Goal: Task Accomplishment & Management: Use online tool/utility

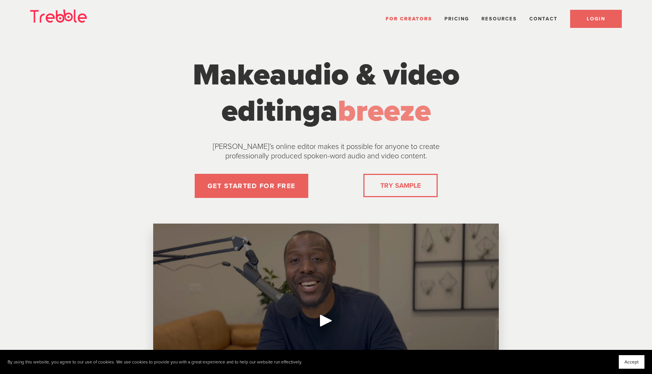
click at [596, 18] on span "LOGIN" at bounding box center [596, 19] width 18 height 6
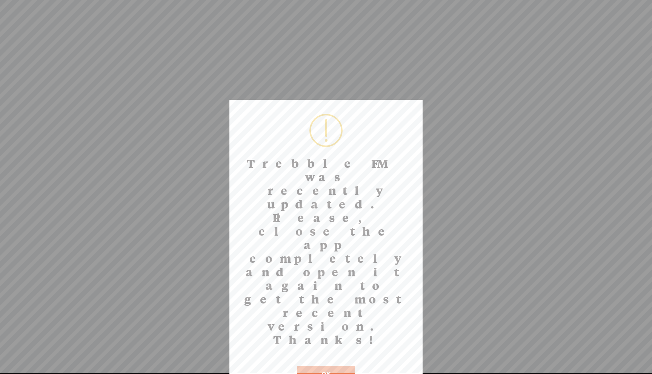
click at [324, 366] on button "OK" at bounding box center [325, 374] width 57 height 17
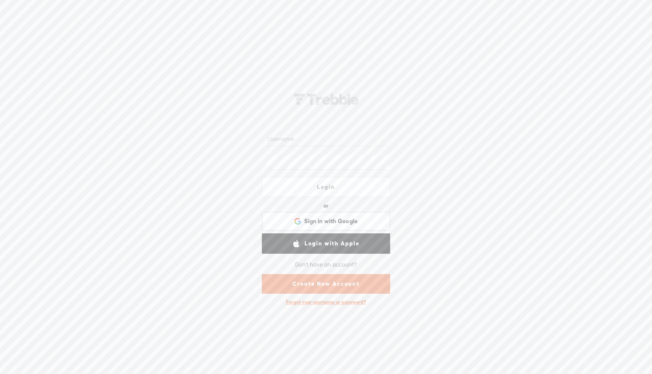
click at [304, 145] on input "text" at bounding box center [327, 139] width 123 height 15
click at [265, 212] on div "Sign in with Google Sign in with Google. Opens in new tab" at bounding box center [326, 221] width 128 height 19
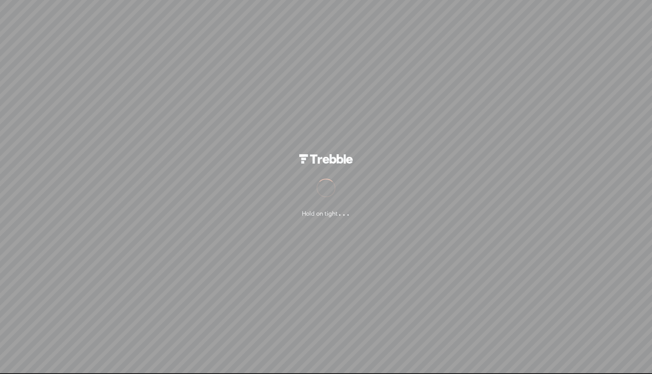
click at [478, 11] on div "Hold on tight . . ." at bounding box center [326, 186] width 652 height 373
click at [478, 14] on div "Hold on tight . . ." at bounding box center [326, 186] width 652 height 373
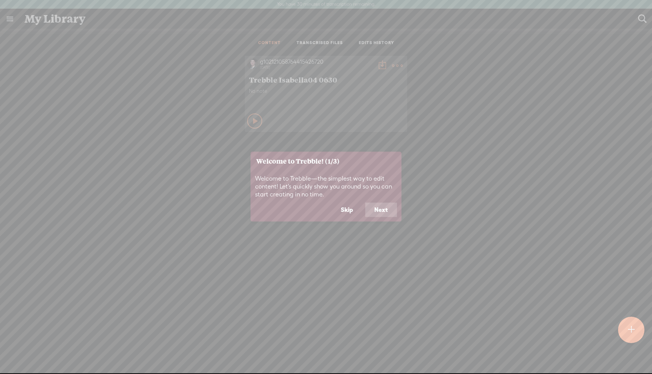
click at [351, 204] on button "Skip" at bounding box center [347, 210] width 31 height 14
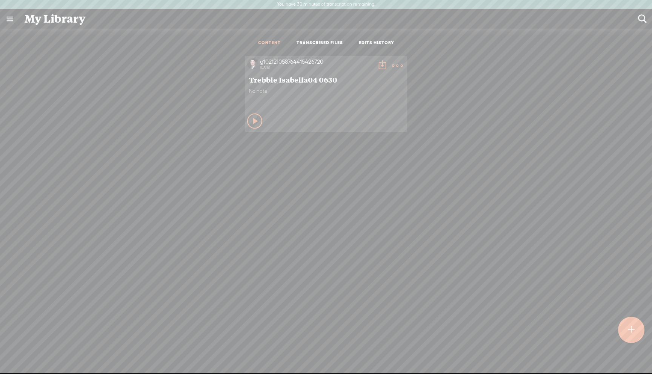
click at [396, 65] on t at bounding box center [397, 65] width 11 height 11
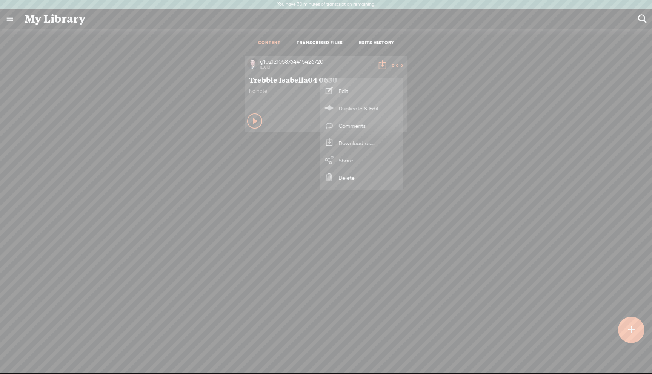
click at [346, 223] on div "g102121058764415426720 2 months ago Trebble Isabella04 0630 No note Play Content" at bounding box center [326, 226] width 641 height 348
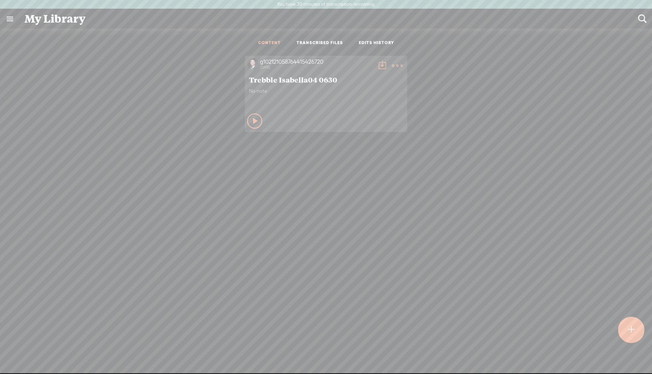
click at [626, 329] on div at bounding box center [631, 330] width 26 height 26
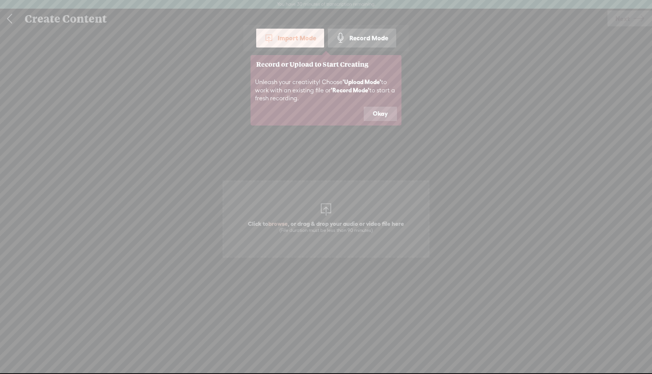
click at [389, 111] on button "Okay" at bounding box center [380, 114] width 33 height 14
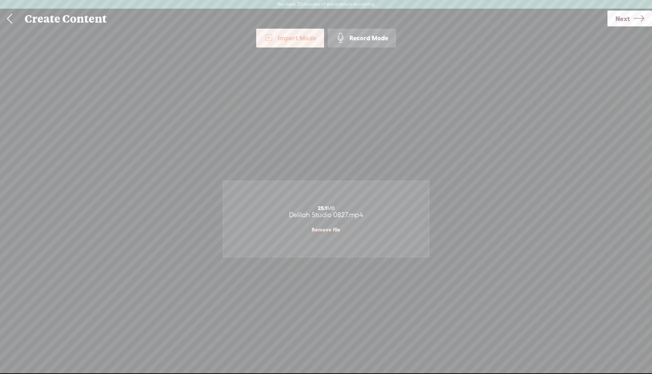
click at [626, 22] on span "Next" at bounding box center [622, 18] width 14 height 19
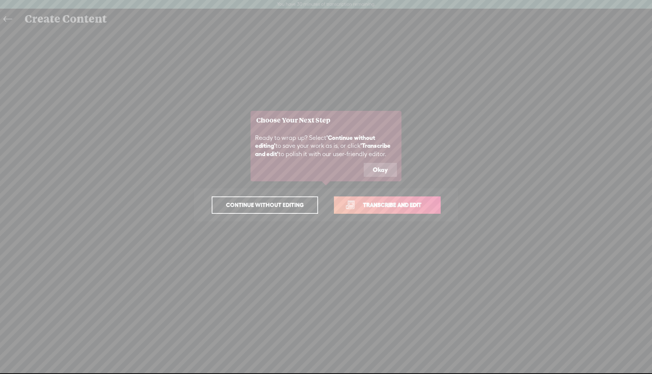
click at [381, 165] on button "Okay" at bounding box center [380, 170] width 33 height 14
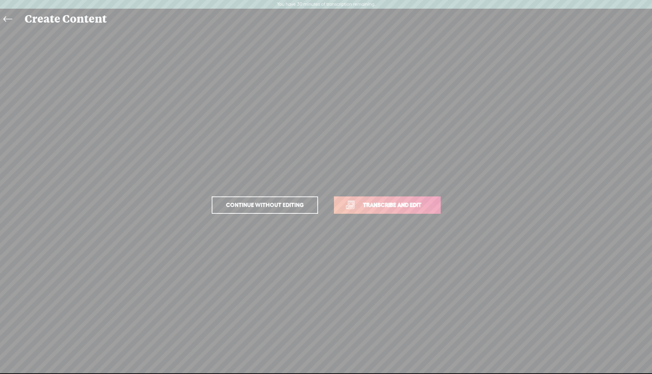
click at [364, 203] on span "Transcribe and edit" at bounding box center [392, 205] width 74 height 9
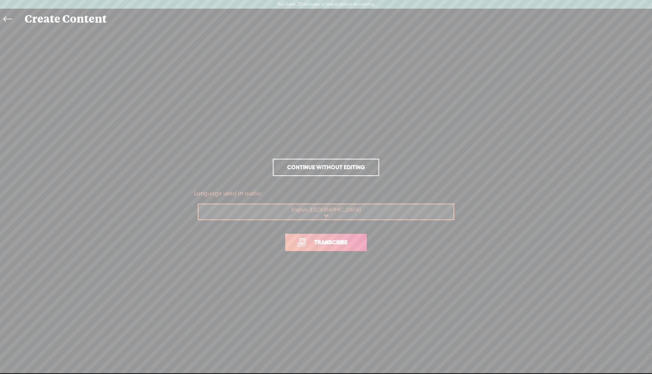
click at [320, 246] on span "Transcribe" at bounding box center [330, 242] width 49 height 9
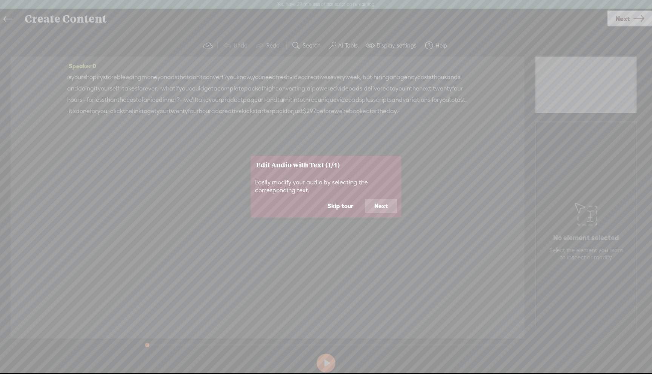
click at [342, 207] on button "Skip tour" at bounding box center [340, 206] width 44 height 14
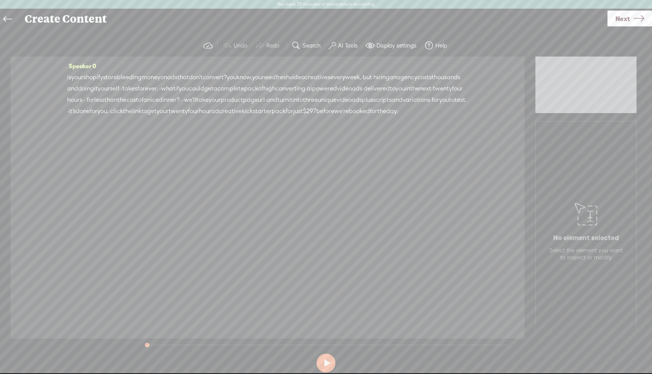
click at [121, 91] on span "·" at bounding box center [120, 88] width 2 height 11
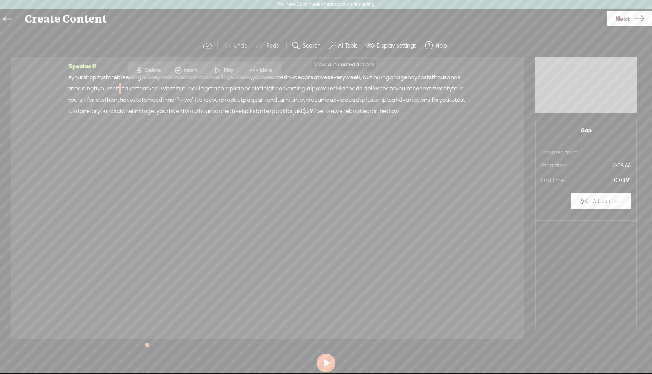
click at [344, 47] on label "AI Tools" at bounding box center [348, 46] width 20 height 8
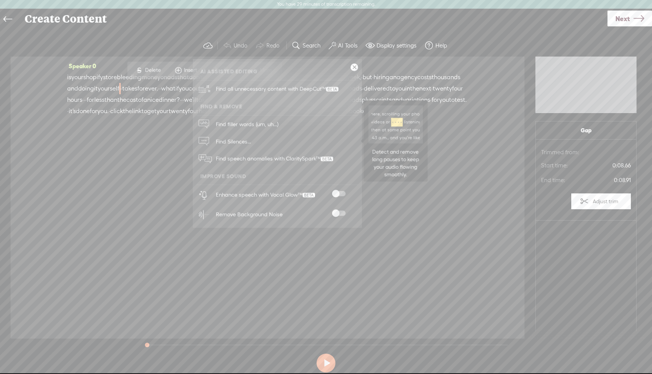
click at [273, 144] on link "Find Silences..." at bounding box center [277, 141] width 161 height 17
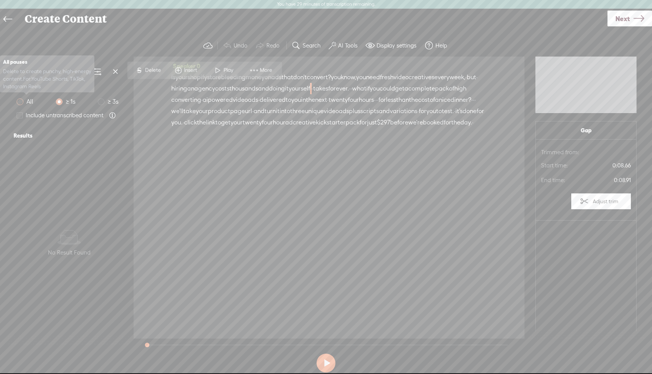
click at [22, 103] on span at bounding box center [20, 101] width 7 height 7
click at [22, 103] on input "All" at bounding box center [20, 101] width 7 height 7
radio input "true"
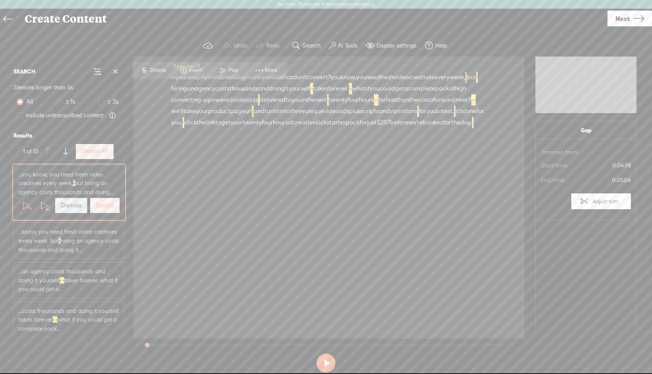
click at [93, 154] on label "Delete All" at bounding box center [94, 152] width 26 height 8
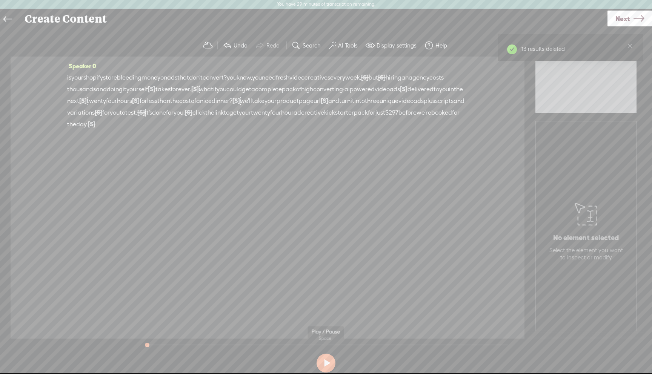
click at [325, 366] on button at bounding box center [326, 363] width 19 height 19
click at [384, 47] on label "Display settings" at bounding box center [396, 46] width 40 height 8
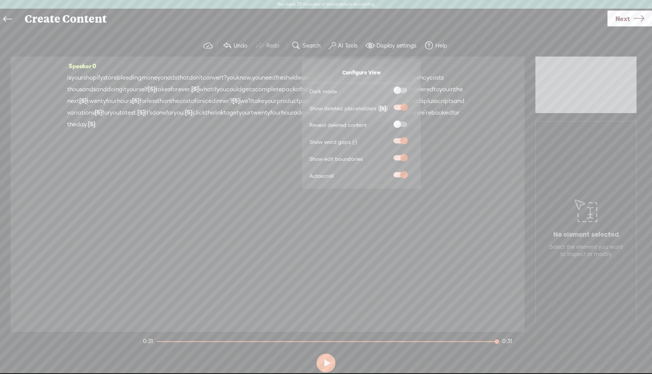
click at [380, 48] on label "Display settings" at bounding box center [396, 46] width 40 height 8
click at [329, 46] on span at bounding box center [333, 45] width 8 height 9
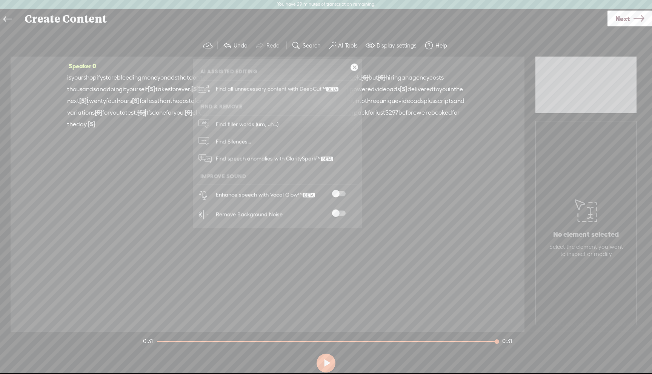
click at [340, 193] on span at bounding box center [339, 193] width 14 height 5
click at [324, 358] on button at bounding box center [326, 363] width 19 height 19
click at [354, 65] on link at bounding box center [354, 68] width 8 height 8
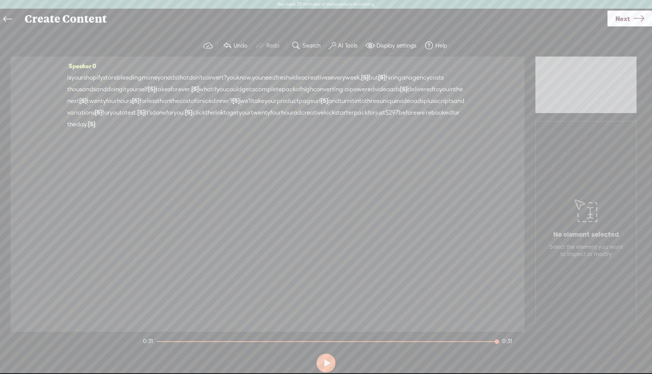
click at [626, 20] on span "Next" at bounding box center [622, 18] width 14 height 19
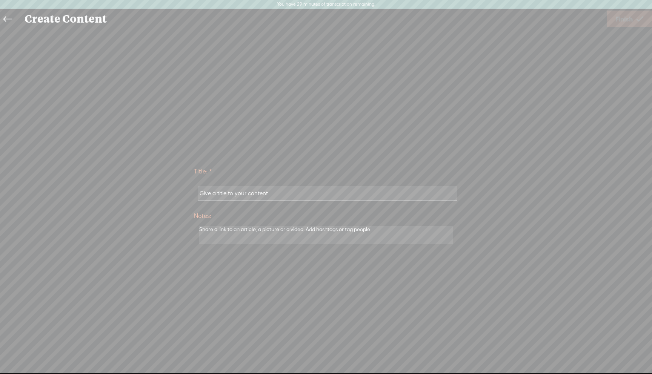
click at [289, 192] on input "text" at bounding box center [327, 193] width 258 height 15
type input "video ads test"
click at [644, 22] on link "Finish" at bounding box center [629, 19] width 45 height 17
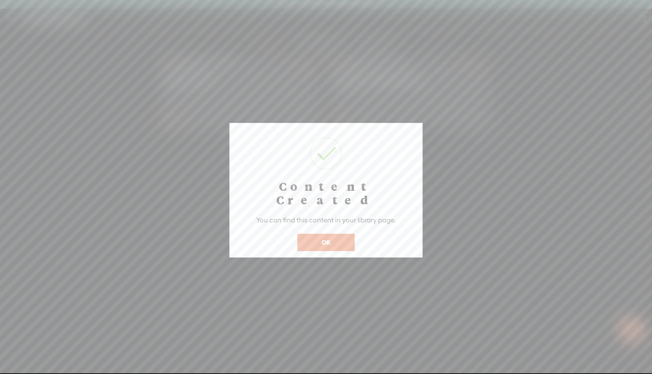
click at [341, 234] on button "OK" at bounding box center [325, 242] width 57 height 17
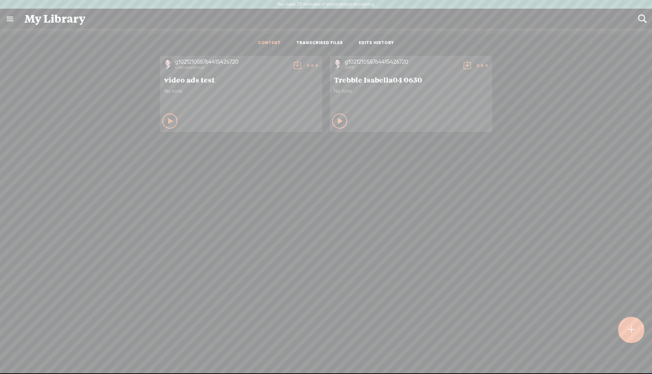
click at [297, 62] on t at bounding box center [297, 65] width 11 height 11
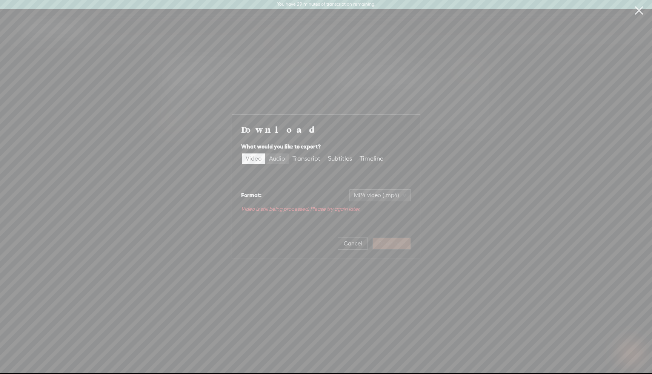
click at [279, 158] on div "Audio" at bounding box center [277, 159] width 16 height 11
click at [265, 154] on input "Audio" at bounding box center [265, 154] width 0 height 0
click at [341, 160] on div "Subtitles" at bounding box center [340, 163] width 24 height 11
click at [324, 158] on input "Subtitles" at bounding box center [324, 158] width 0 height 0
click at [361, 155] on div "Timeline" at bounding box center [372, 156] width 24 height 11
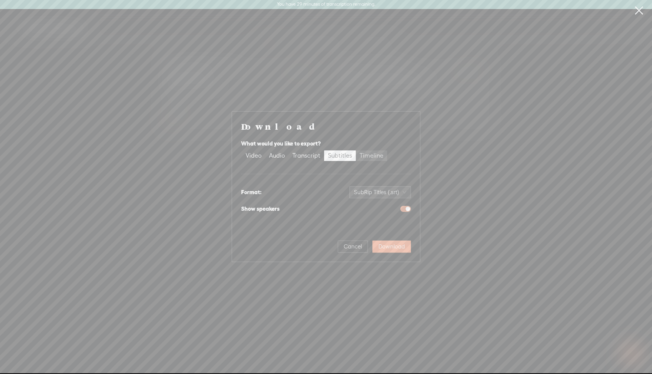
click at [356, 151] on input "Timeline" at bounding box center [356, 151] width 0 height 0
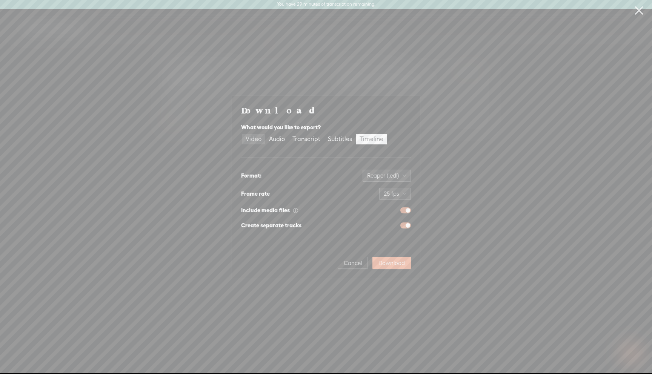
click at [258, 141] on div "Video" at bounding box center [254, 139] width 16 height 11
click at [242, 134] on input "Video" at bounding box center [242, 134] width 0 height 0
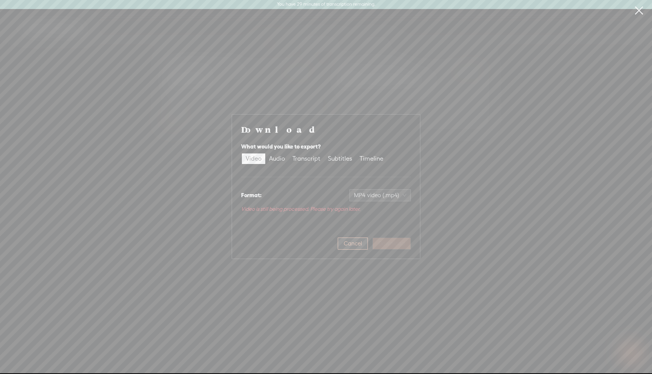
click at [347, 246] on span "Cancel" at bounding box center [353, 244] width 18 height 8
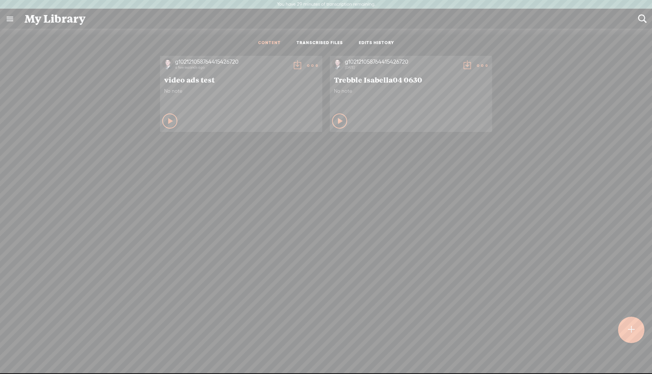
click at [297, 65] on t at bounding box center [297, 65] width 11 height 11
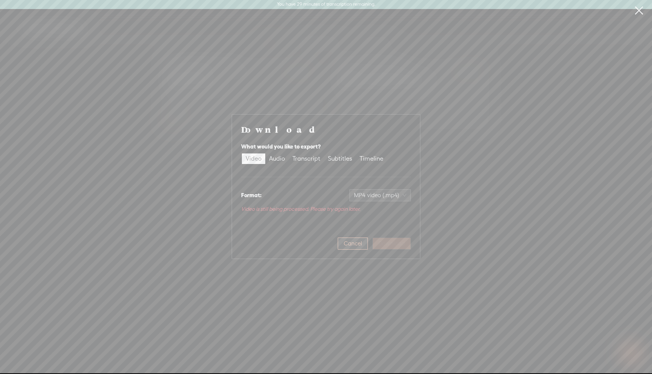
click at [348, 245] on span "Cancel" at bounding box center [353, 244] width 18 height 8
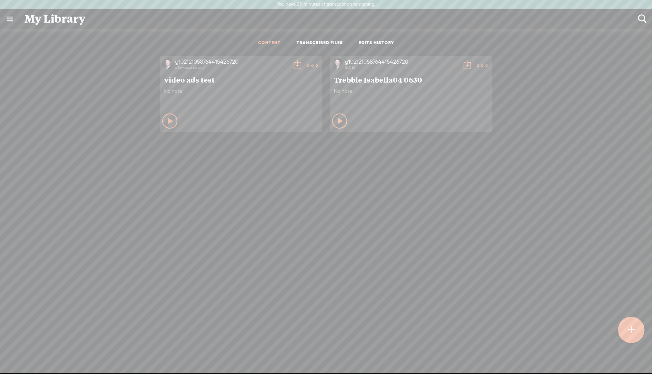
click at [295, 66] on t at bounding box center [297, 65] width 11 height 11
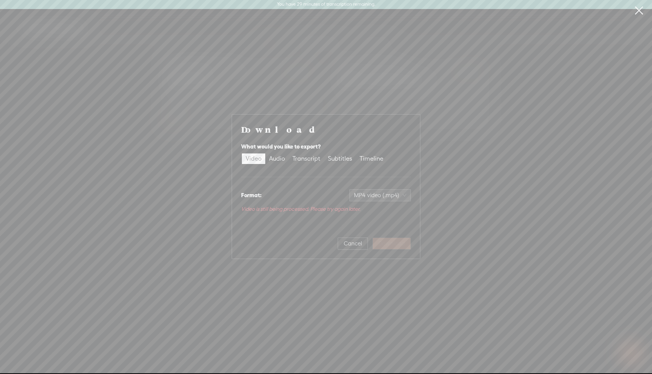
click at [276, 168] on div "What would you like to export? Video Audio Transcript Subtitles Timeline" at bounding box center [326, 153] width 170 height 29
click at [344, 238] on button "Cancel" at bounding box center [353, 244] width 30 height 12
